Goal: Task Accomplishment & Management: Manage account settings

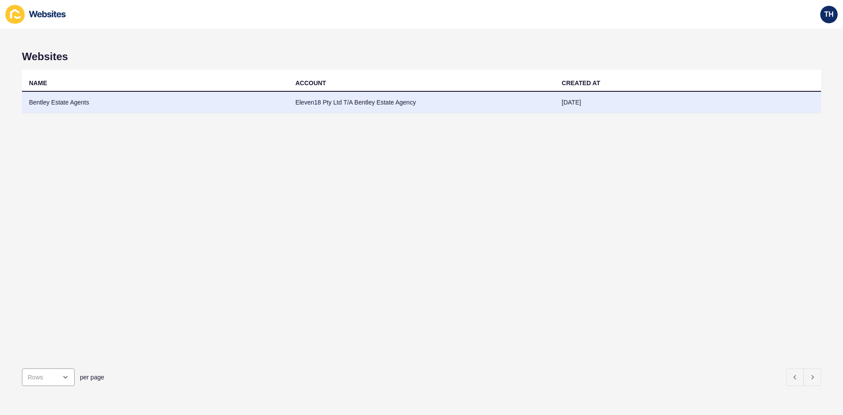
click at [78, 103] on td "Bentley Estate Agents" at bounding box center [155, 103] width 267 height 22
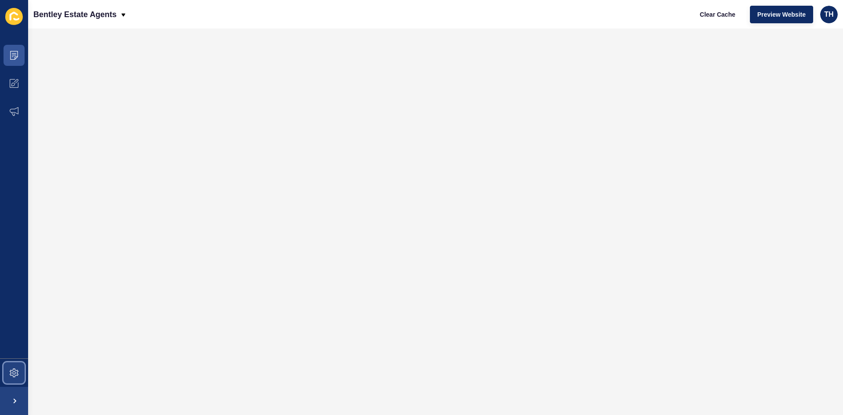
click at [18, 371] on span at bounding box center [14, 373] width 28 height 28
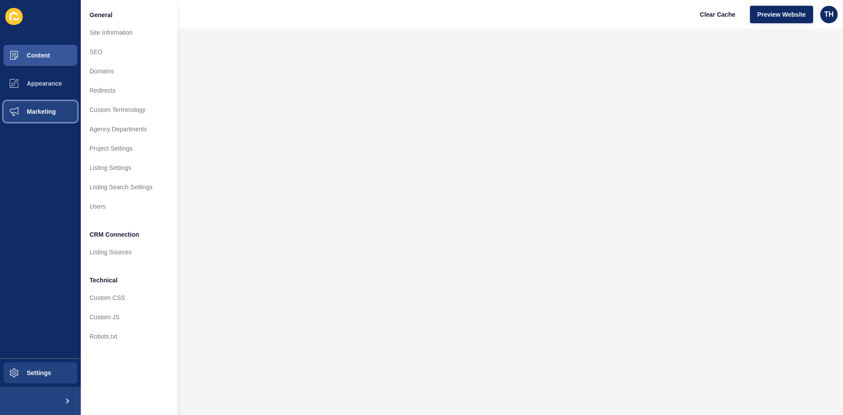
click at [42, 109] on span "Marketing" at bounding box center [27, 111] width 57 height 7
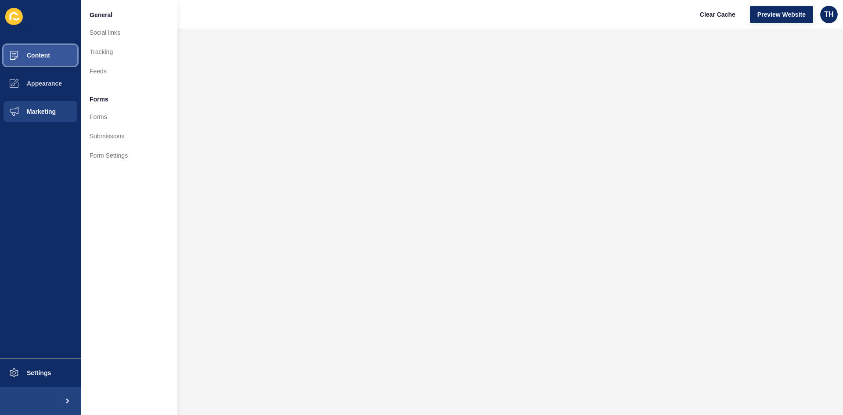
click at [42, 55] on span "Content" at bounding box center [24, 55] width 51 height 7
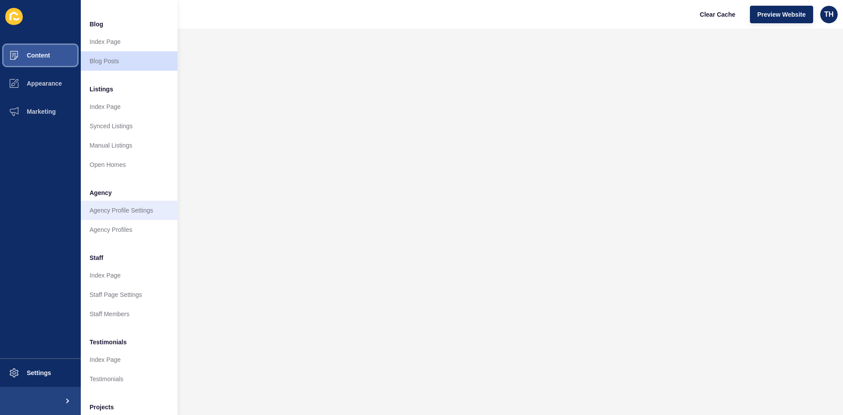
scroll to position [88, 0]
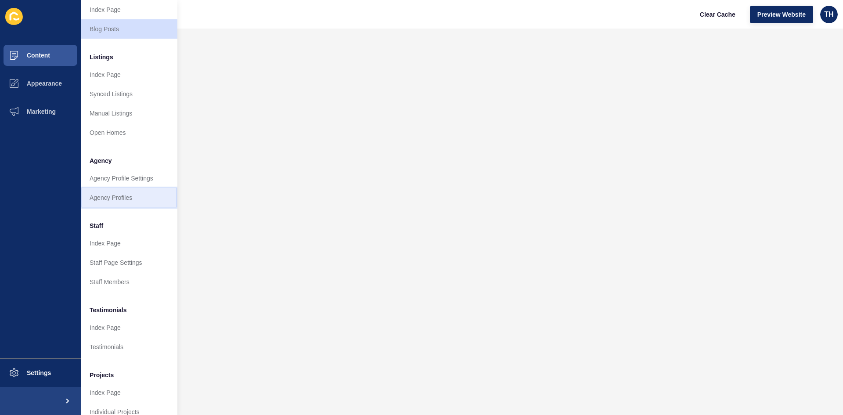
click at [120, 196] on link "Agency Profiles" at bounding box center [129, 197] width 97 height 19
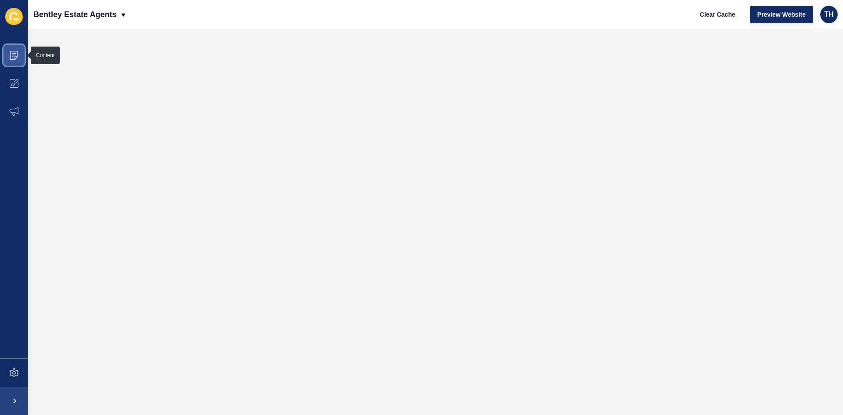
click at [16, 54] on icon at bounding box center [14, 53] width 4 height 0
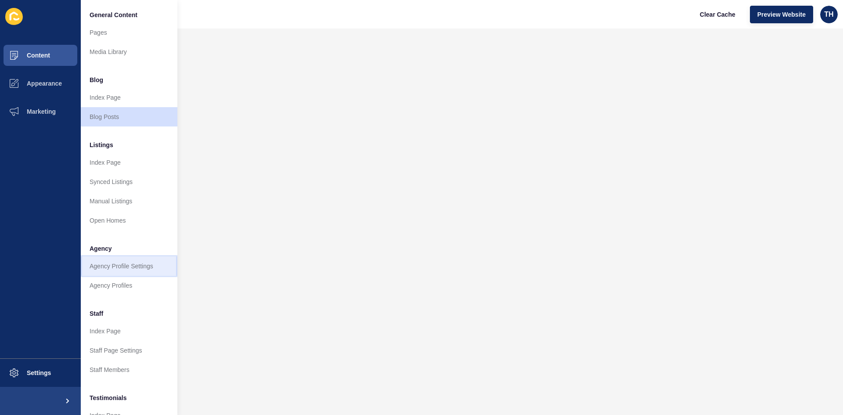
click at [130, 270] on link "Agency Profile Settings" at bounding box center [129, 265] width 97 height 19
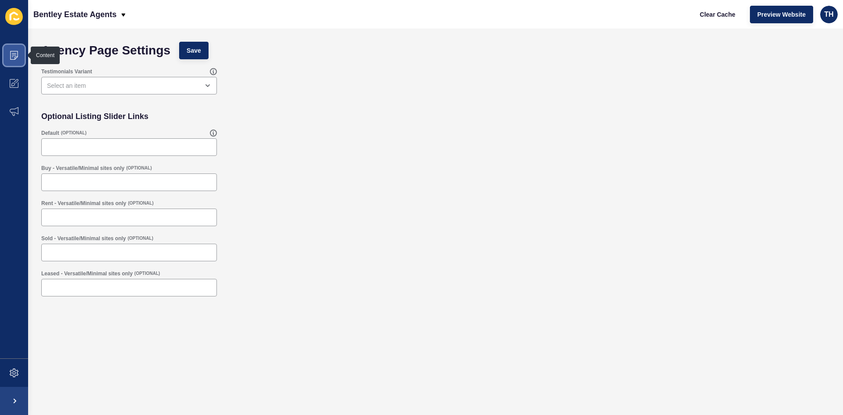
click at [16, 52] on icon at bounding box center [14, 55] width 9 height 9
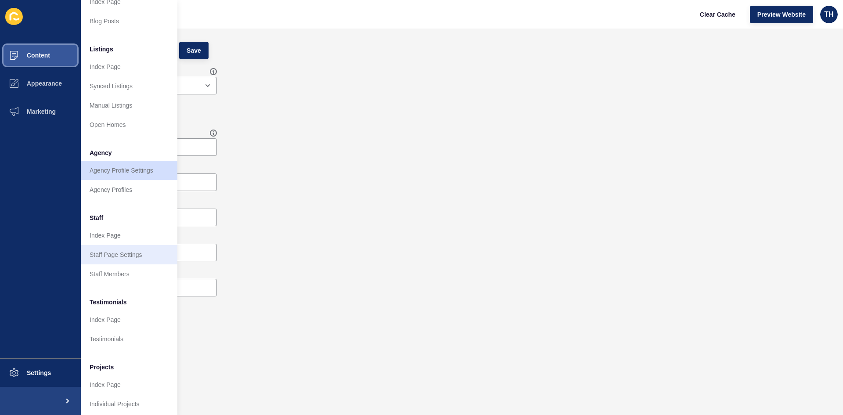
scroll to position [106, 0]
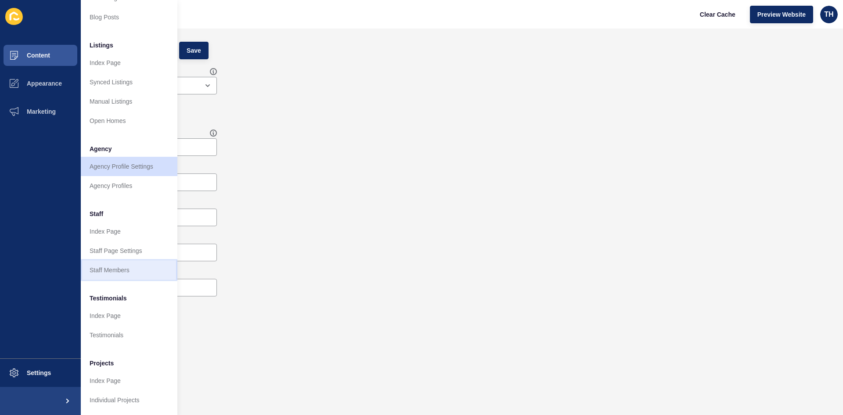
click at [113, 263] on link "Staff Members" at bounding box center [129, 269] width 97 height 19
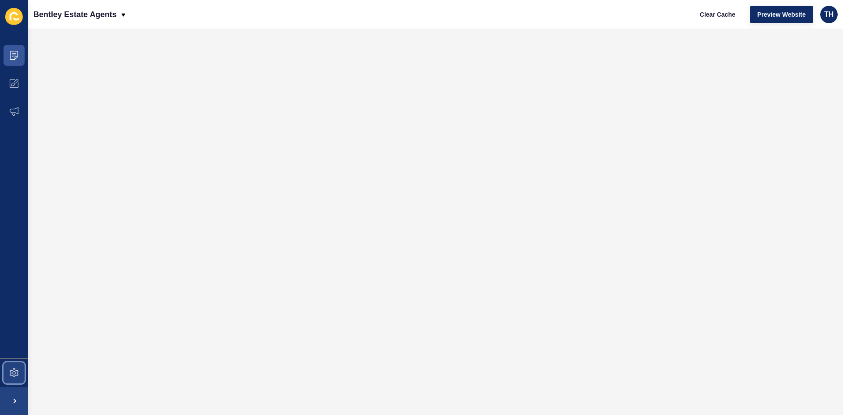
click at [16, 377] on icon at bounding box center [14, 372] width 9 height 9
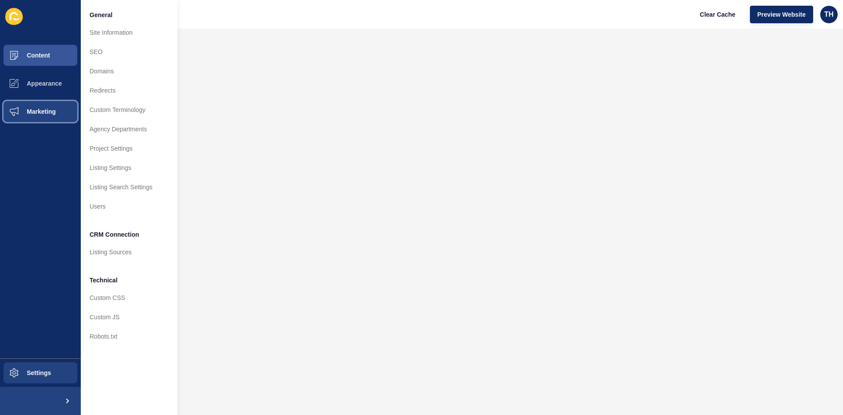
click at [35, 108] on span "Marketing" at bounding box center [27, 111] width 57 height 7
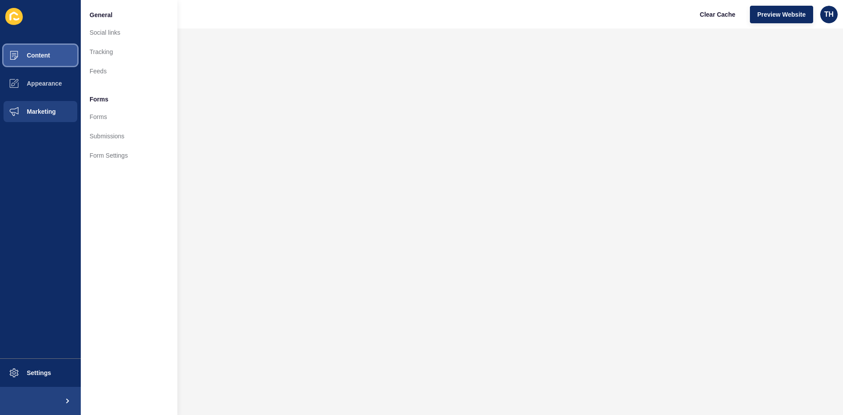
click at [38, 55] on span "Content" at bounding box center [24, 55] width 51 height 7
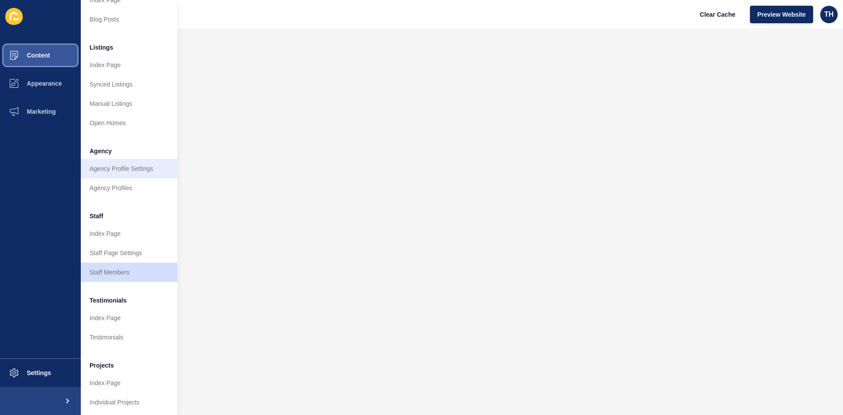
scroll to position [106, 0]
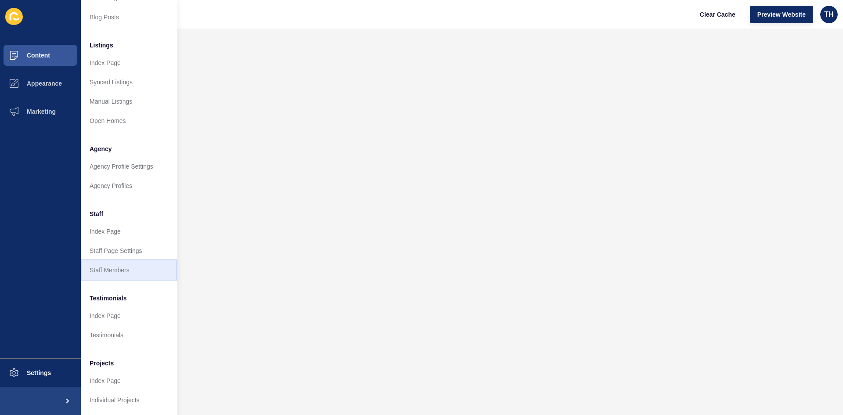
click at [117, 261] on link "Staff Members" at bounding box center [129, 269] width 97 height 19
